Goal: Find specific page/section: Find specific page/section

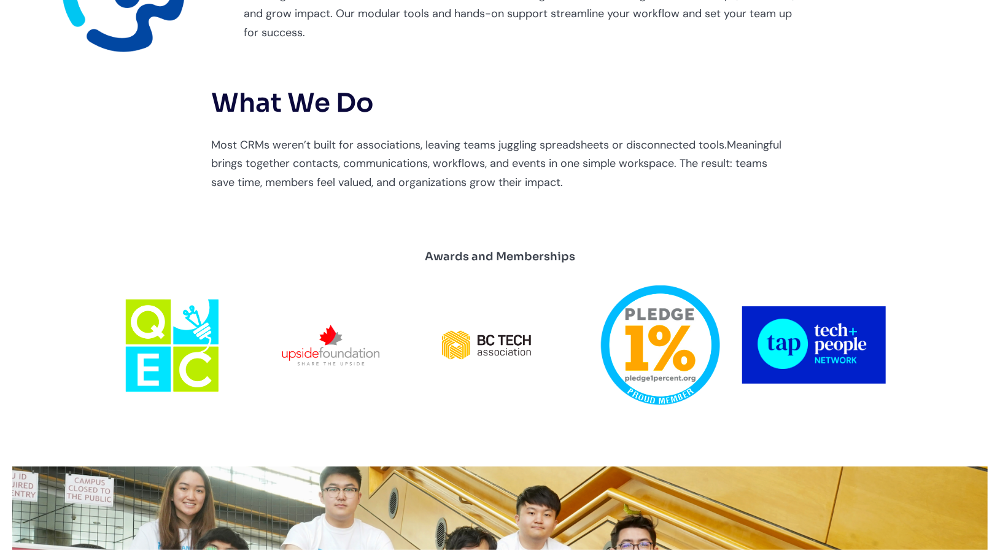
scroll to position [480, 0]
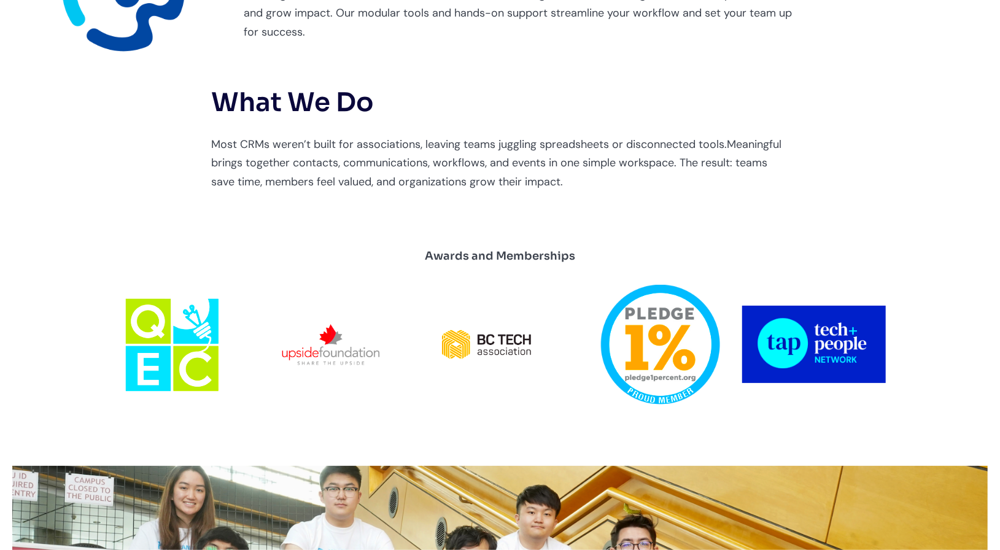
click at [937, 174] on div "About Meaningful Meaningful is built for associations and member-driven organiz…" at bounding box center [500, 48] width 1000 height 349
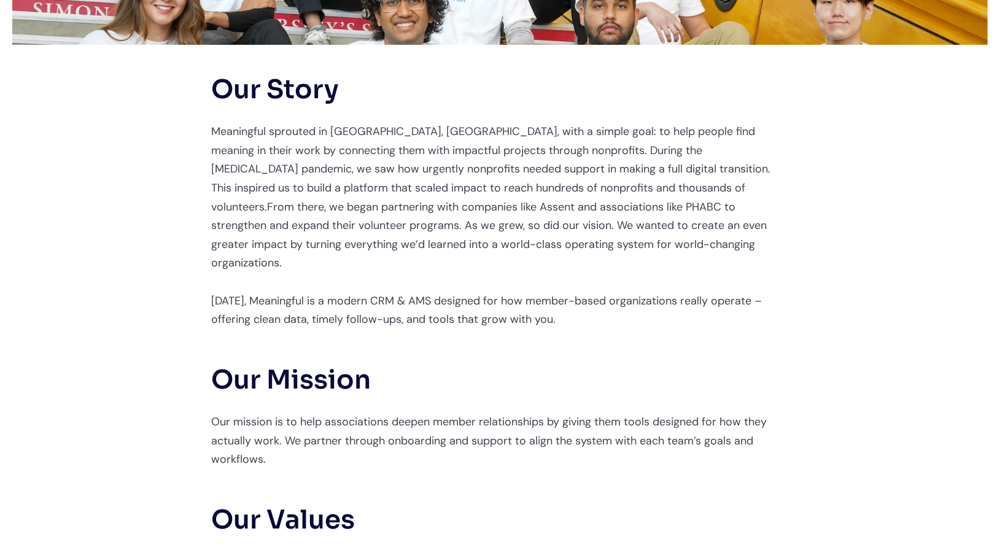
scroll to position [1121, 0]
click at [915, 232] on div "Our Story Meaningful sprouted in Vancouver, Canada, with a simple goal: to help…" at bounding box center [500, 416] width 1000 height 745
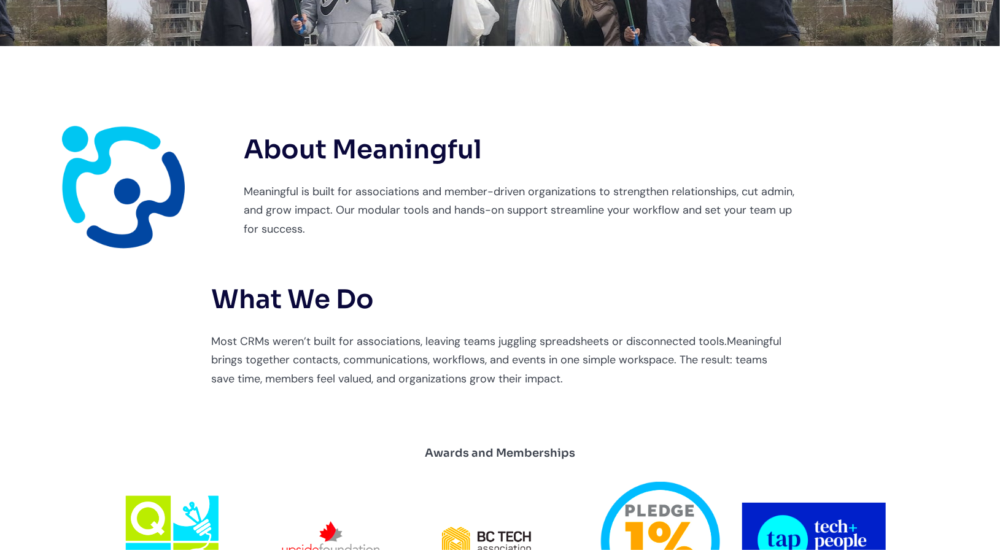
scroll to position [0, 0]
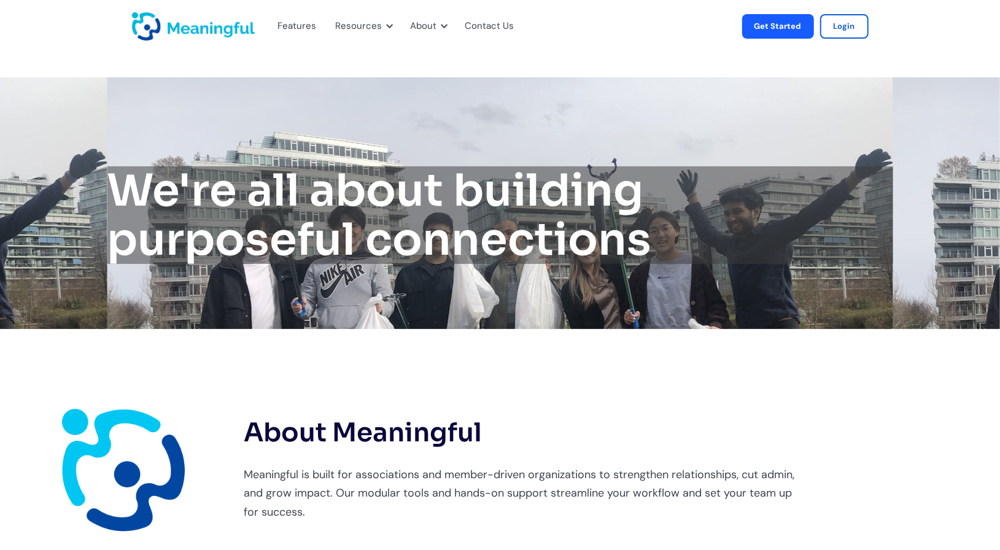
click at [581, 33] on div "Get Started Login" at bounding box center [684, 26] width 368 height 25
